Goal: Task Accomplishment & Management: Use online tool/utility

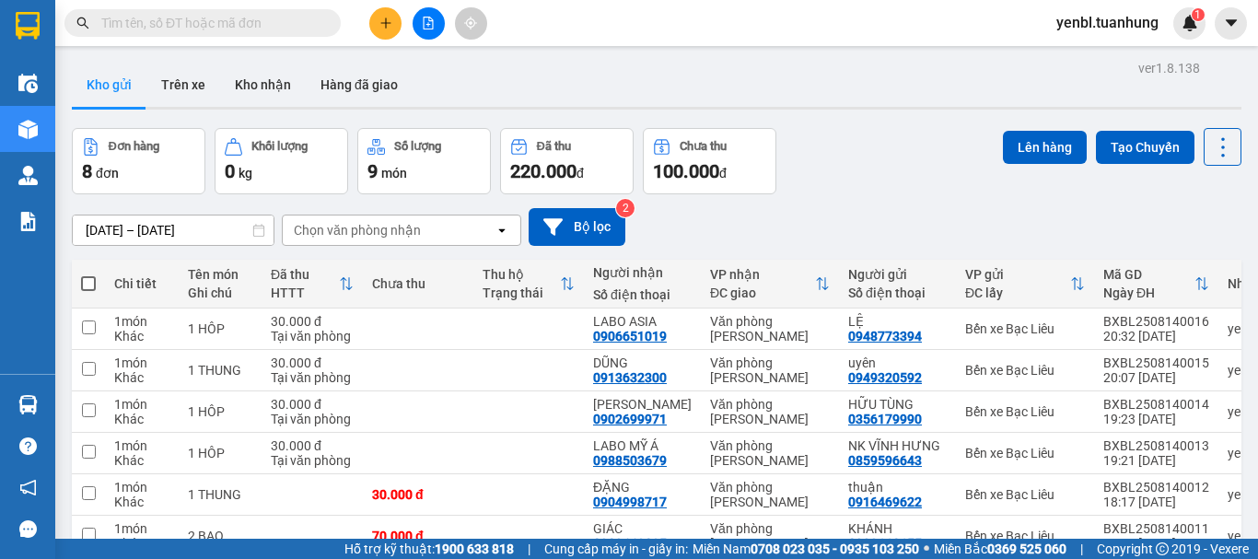
click at [91, 281] on span at bounding box center [88, 283] width 15 height 15
click at [88, 274] on input "checkbox" at bounding box center [88, 274] width 0 height 0
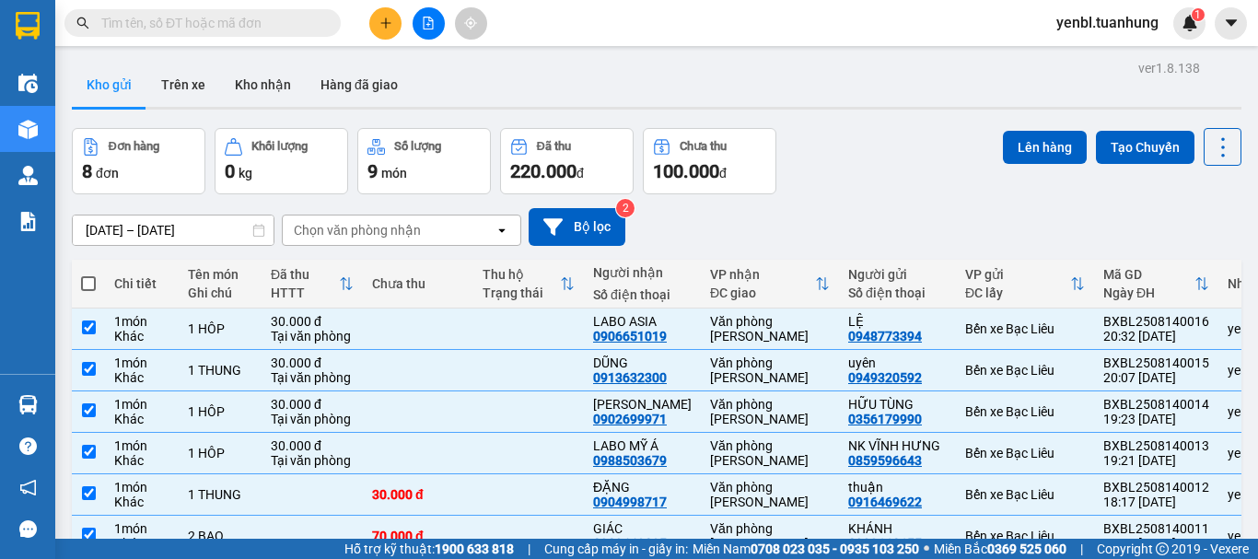
checkbox input "true"
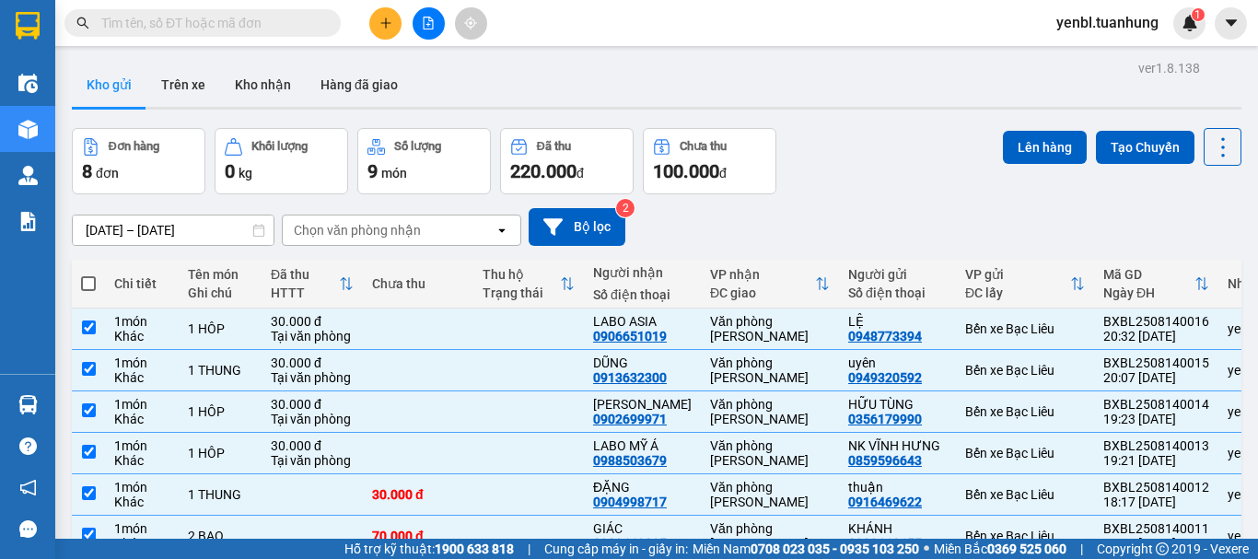
checkbox input "true"
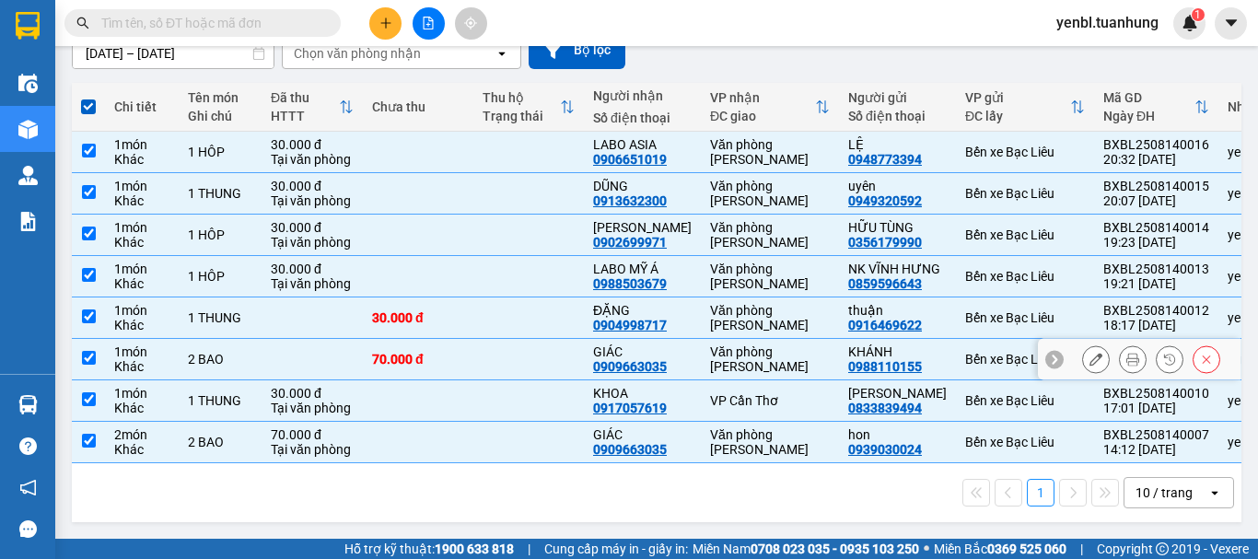
scroll to position [214, 0]
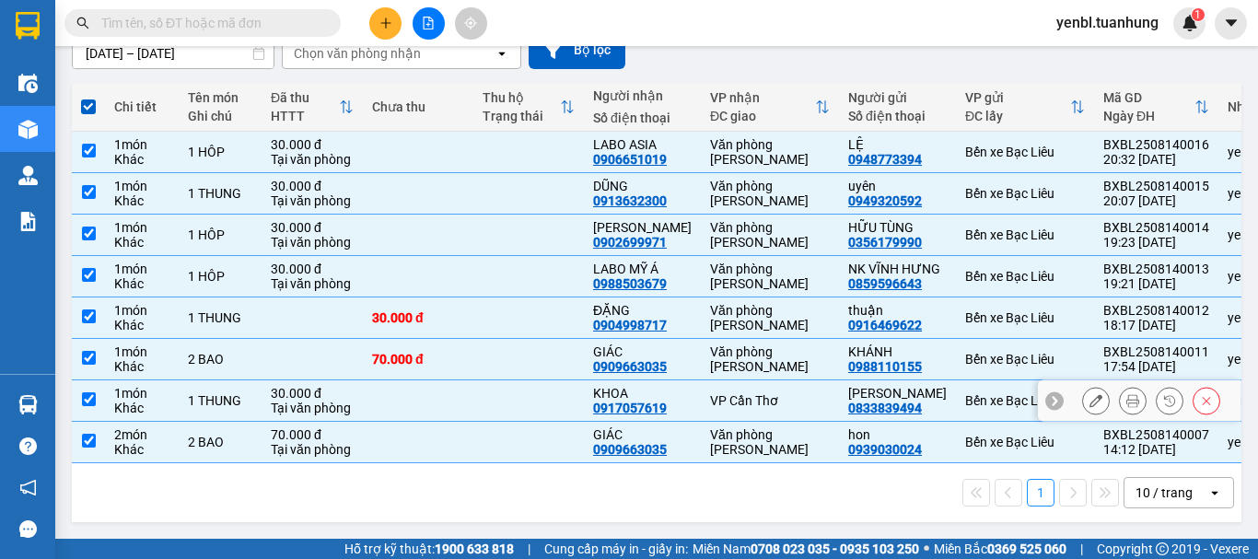
click at [87, 392] on input "checkbox" at bounding box center [89, 399] width 14 height 14
checkbox input "false"
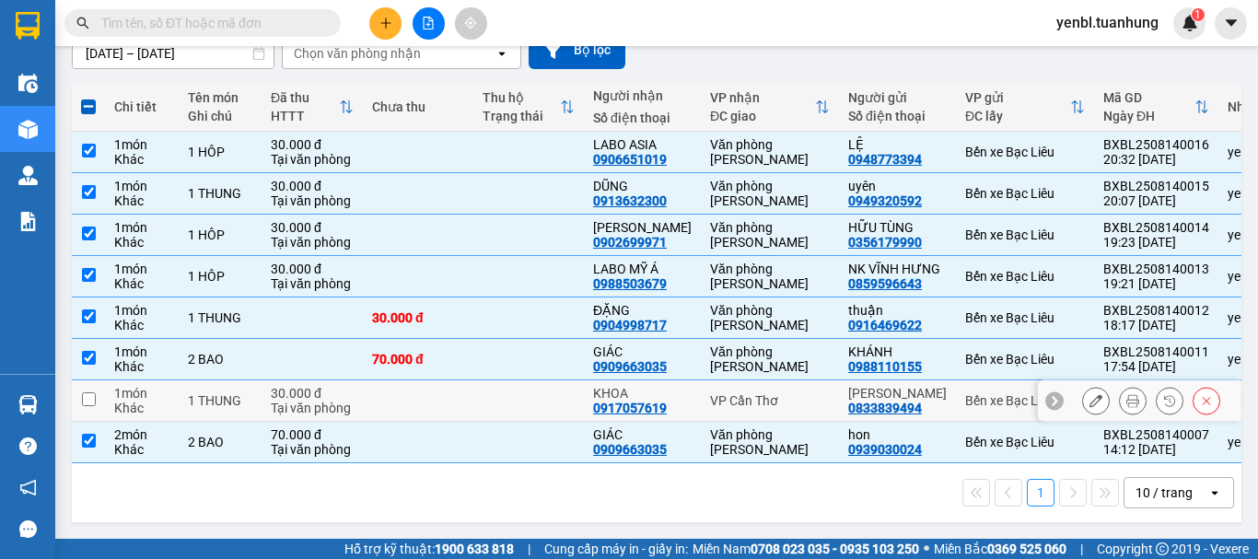
scroll to position [0, 0]
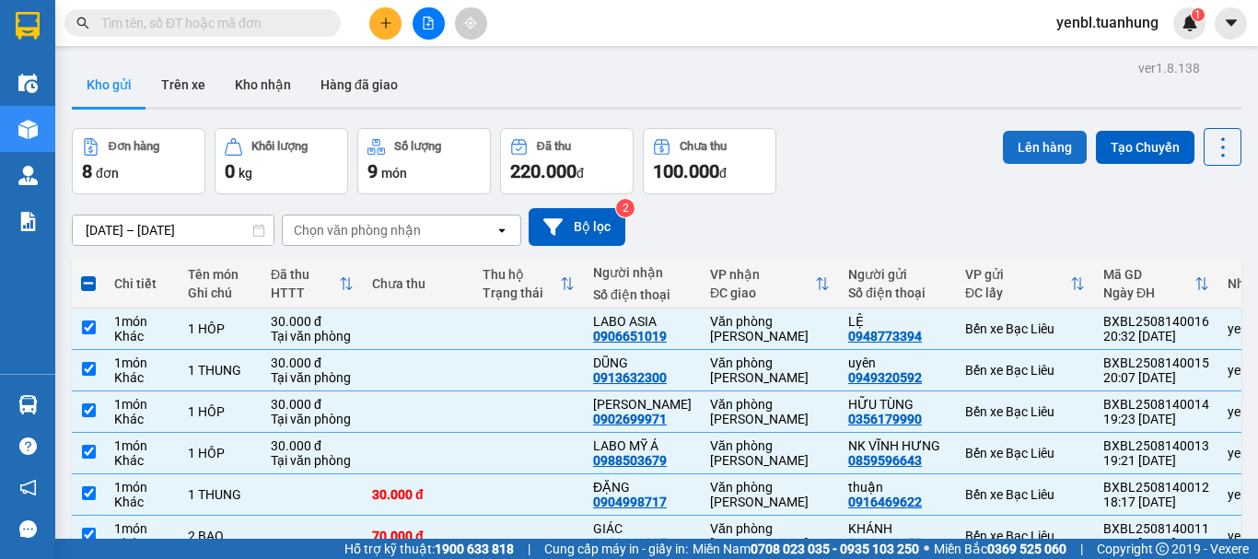
click at [1019, 146] on button "Lên hàng" at bounding box center [1045, 147] width 84 height 33
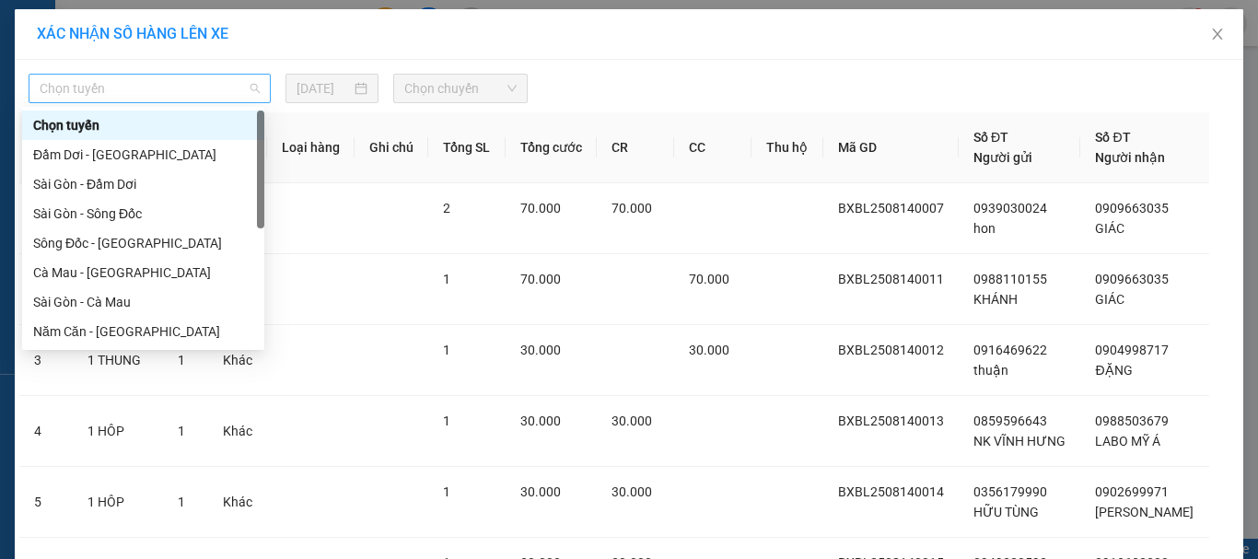
click at [221, 81] on span "Chọn tuyến" at bounding box center [150, 89] width 220 height 28
click at [97, 270] on div "Cà Mau - [GEOGRAPHIC_DATA]" at bounding box center [143, 273] width 220 height 20
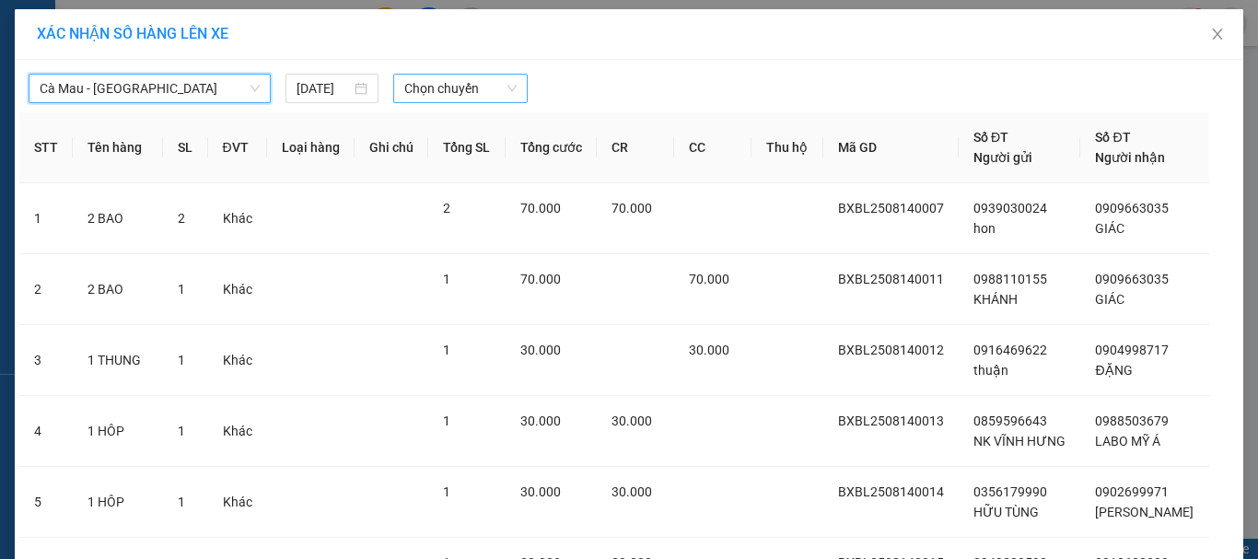
click at [408, 83] on span "Chọn chuyến" at bounding box center [460, 89] width 113 height 28
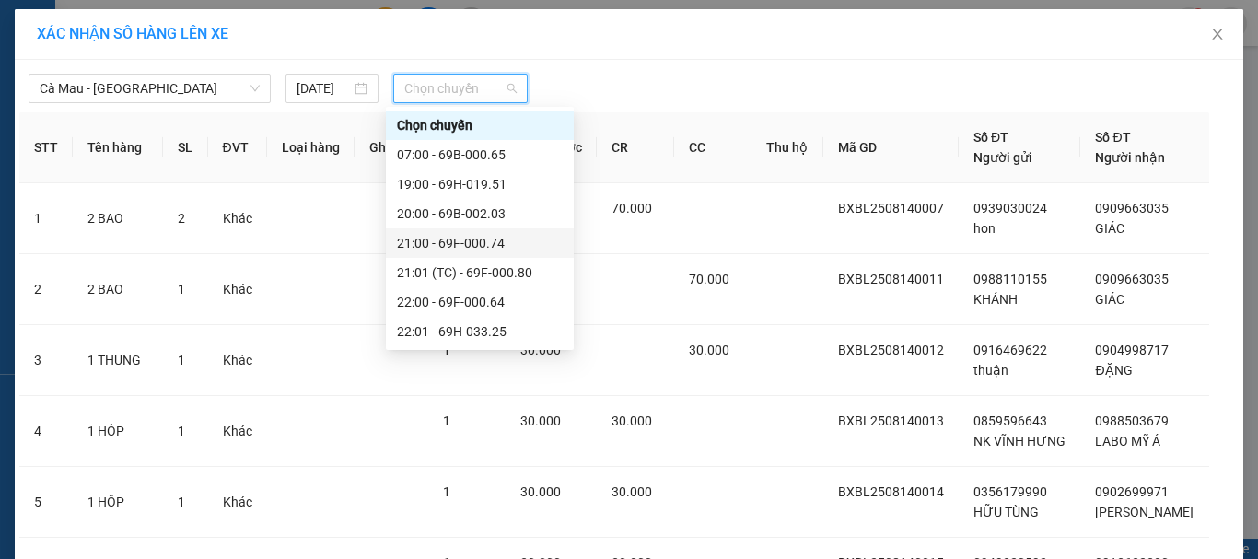
click at [489, 243] on div "21:00 - 69F-000.74" at bounding box center [480, 243] width 166 height 20
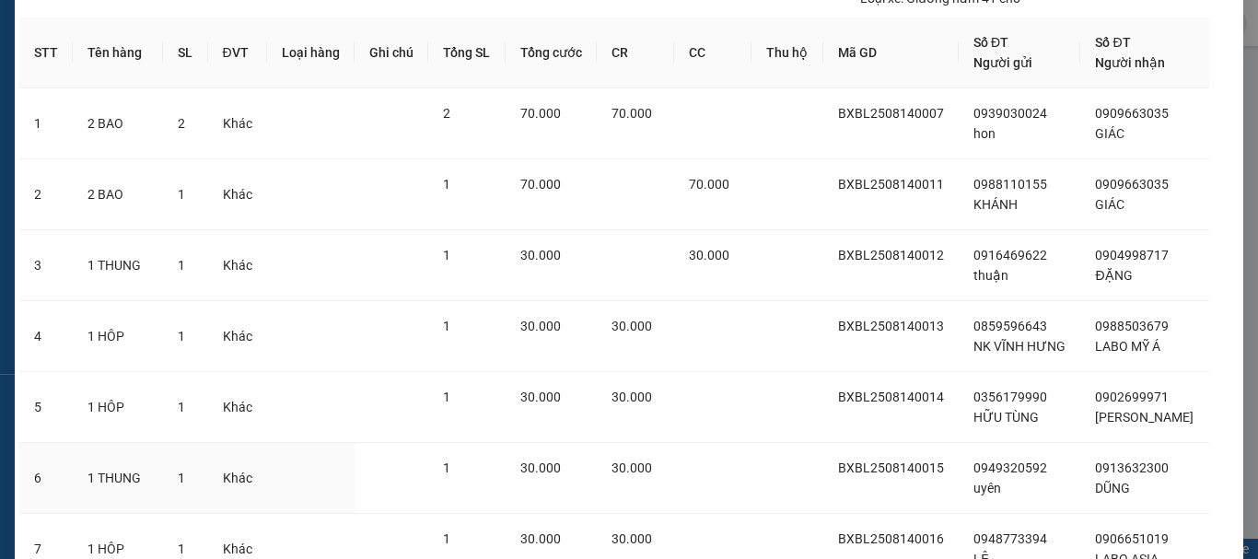
scroll to position [266, 0]
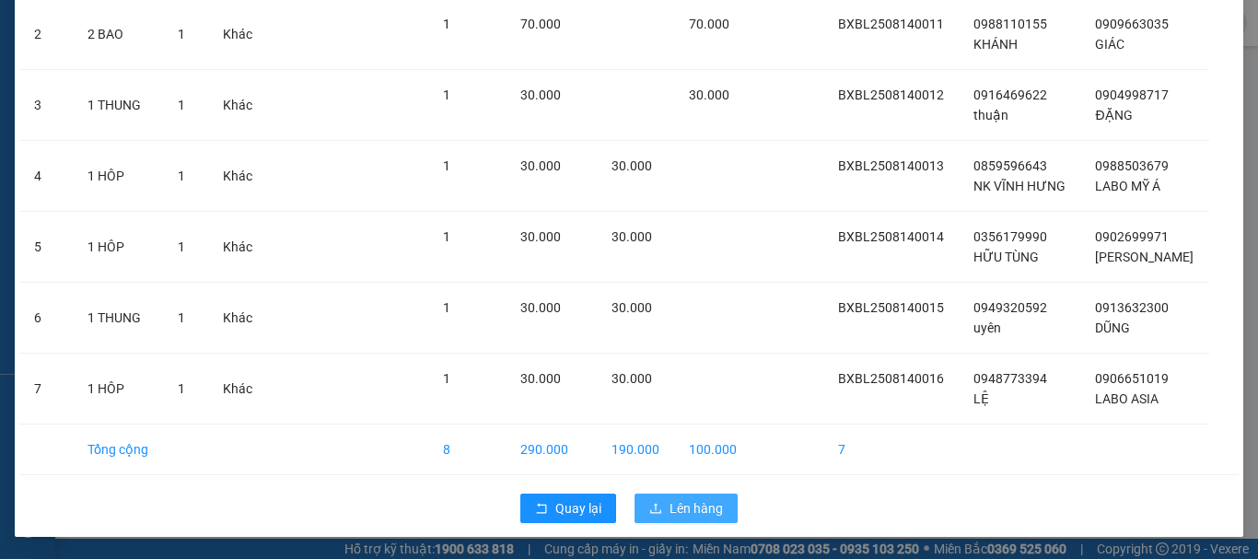
click at [672, 498] on span "Lên hàng" at bounding box center [696, 508] width 53 height 20
